Goal: Check status: Check status

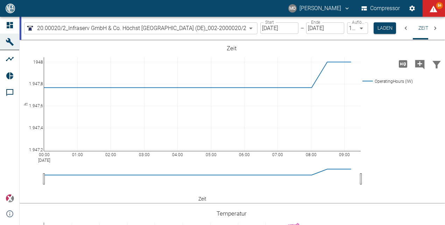
scroll to position [490, 0]
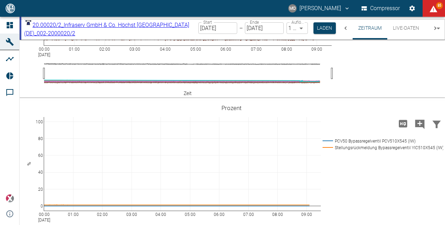
scroll to position [385, 0]
